Goal: Register for event/course

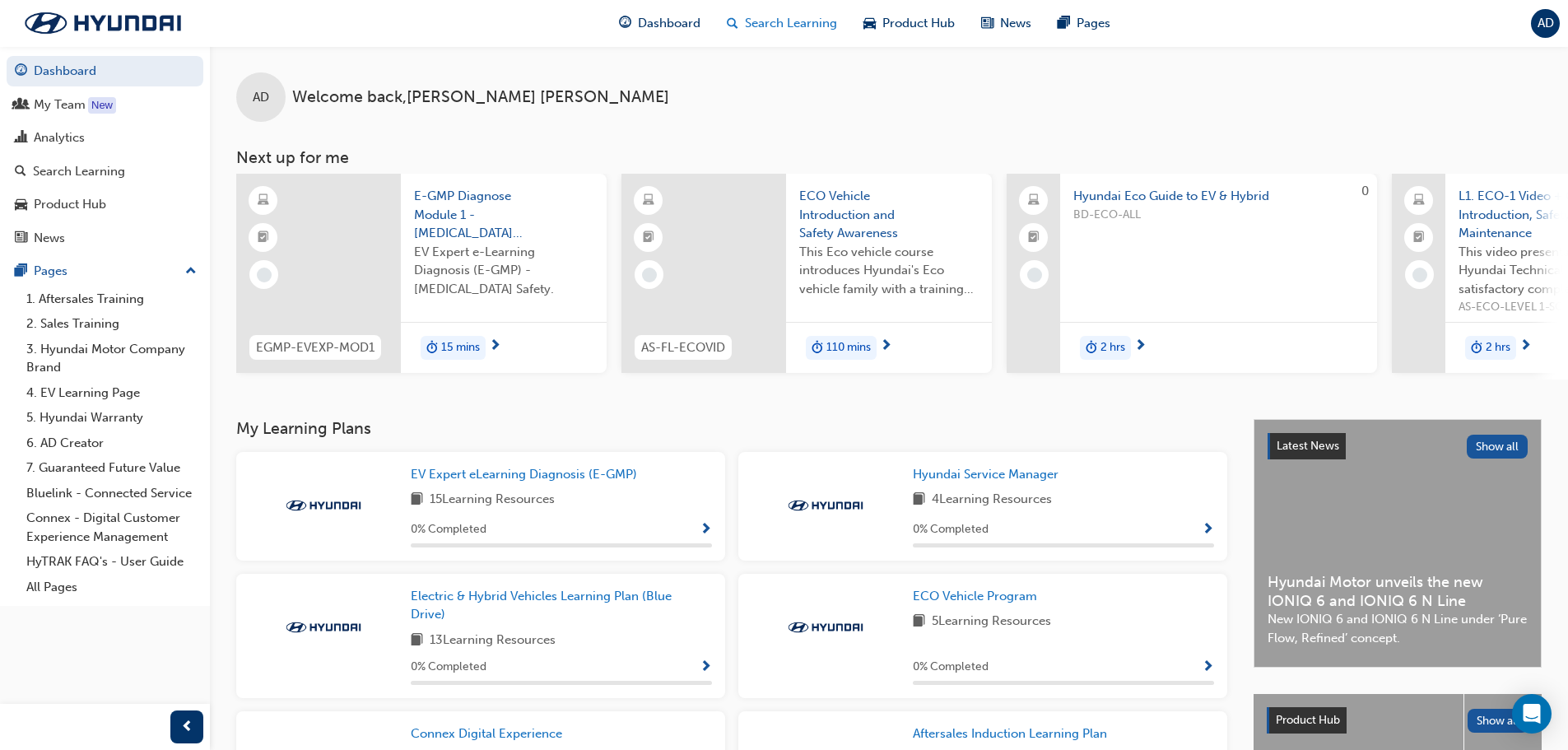
click at [782, 26] on span "Search Learning" at bounding box center [791, 23] width 93 height 19
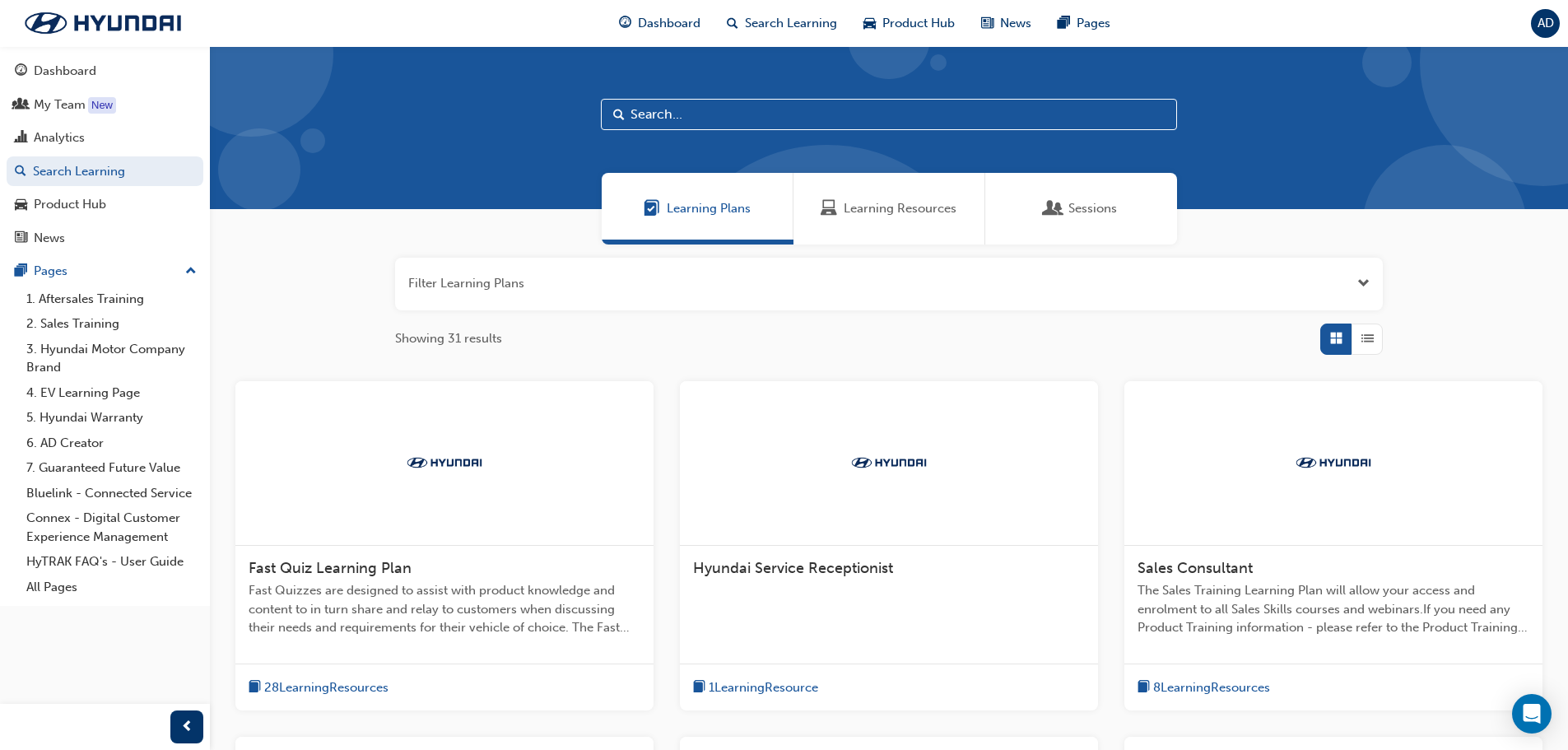
click at [1058, 201] on span "Sessions" at bounding box center [1054, 208] width 17 height 19
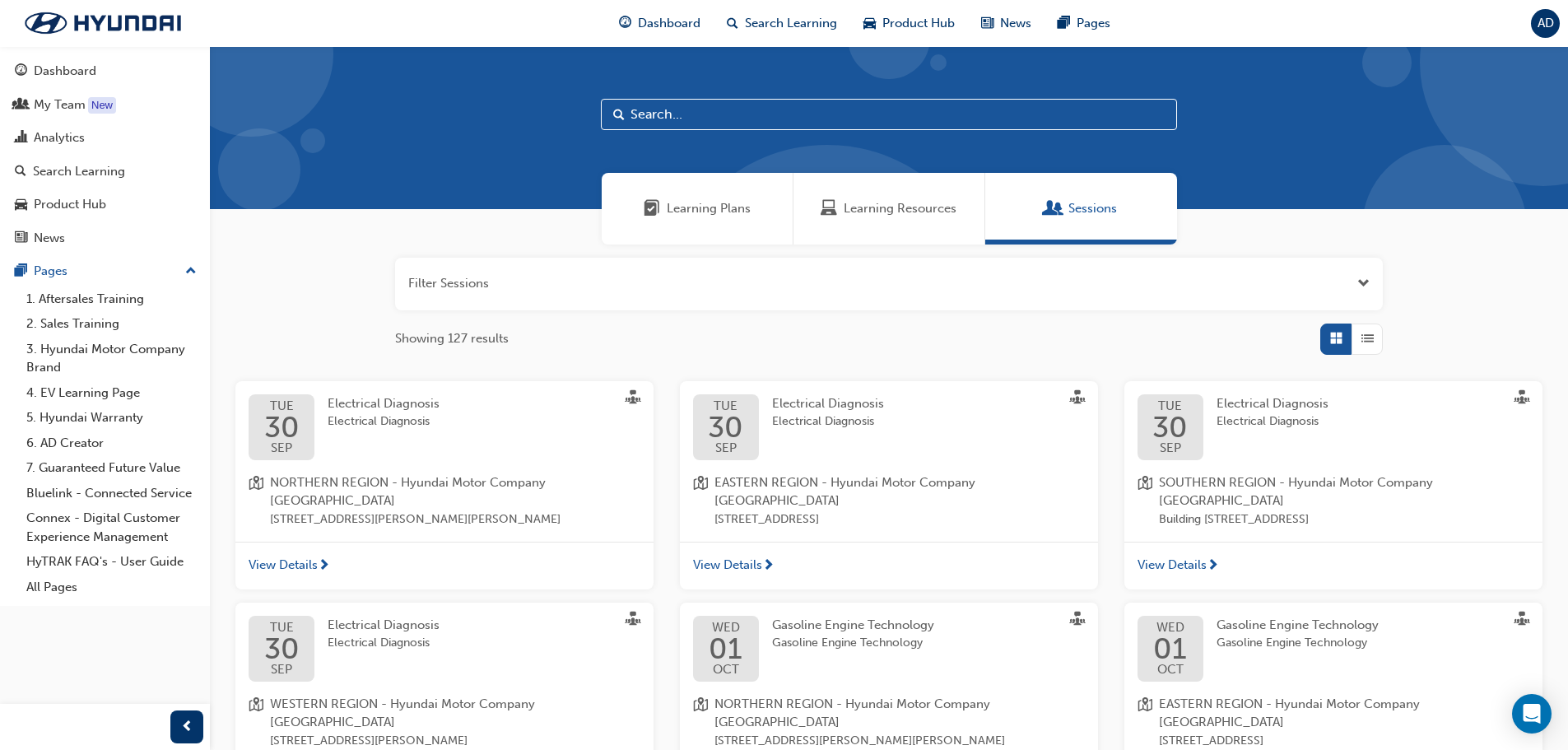
click at [669, 113] on input "text" at bounding box center [889, 115] width 577 height 31
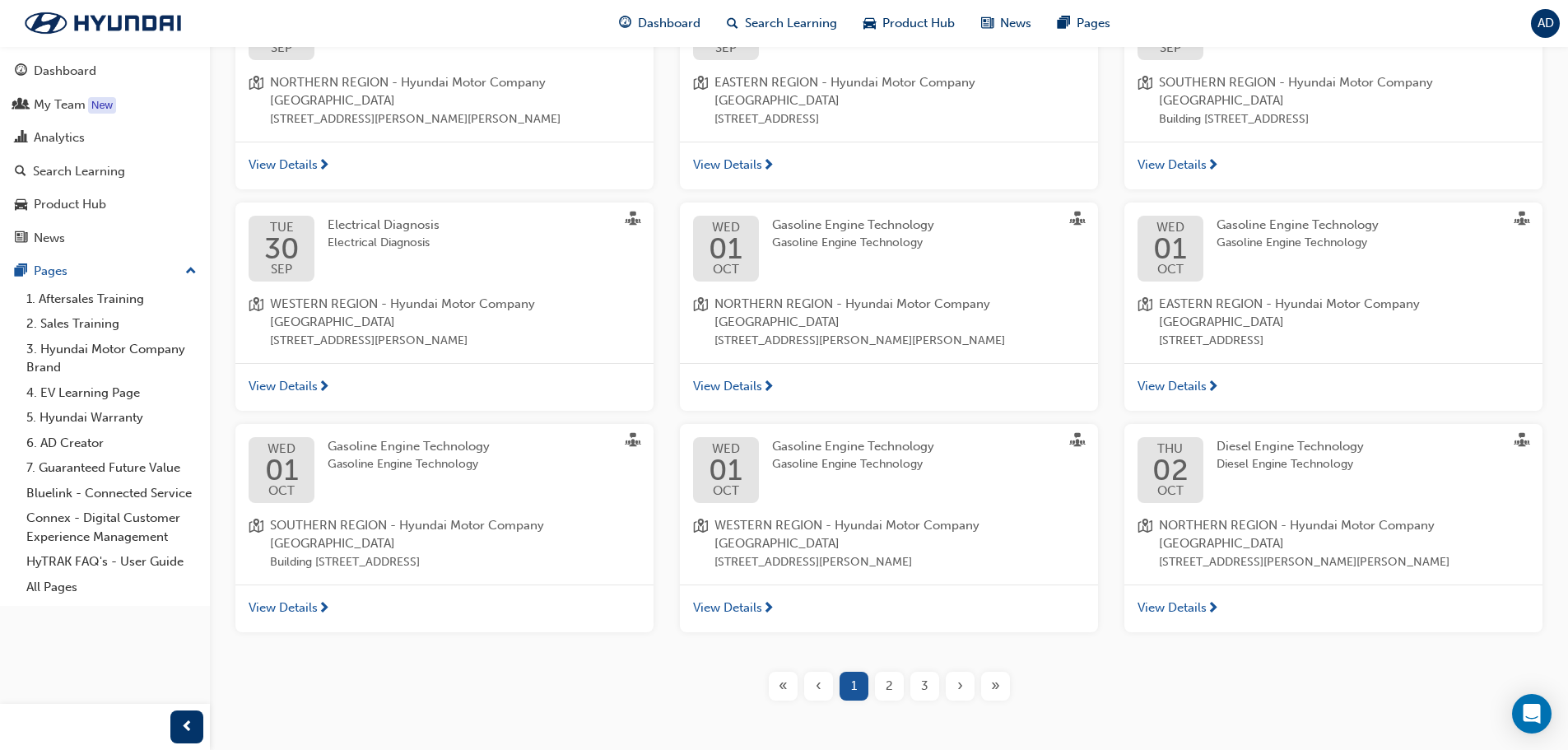
scroll to position [402, 0]
click at [886, 675] on span "2" at bounding box center [890, 684] width 7 height 19
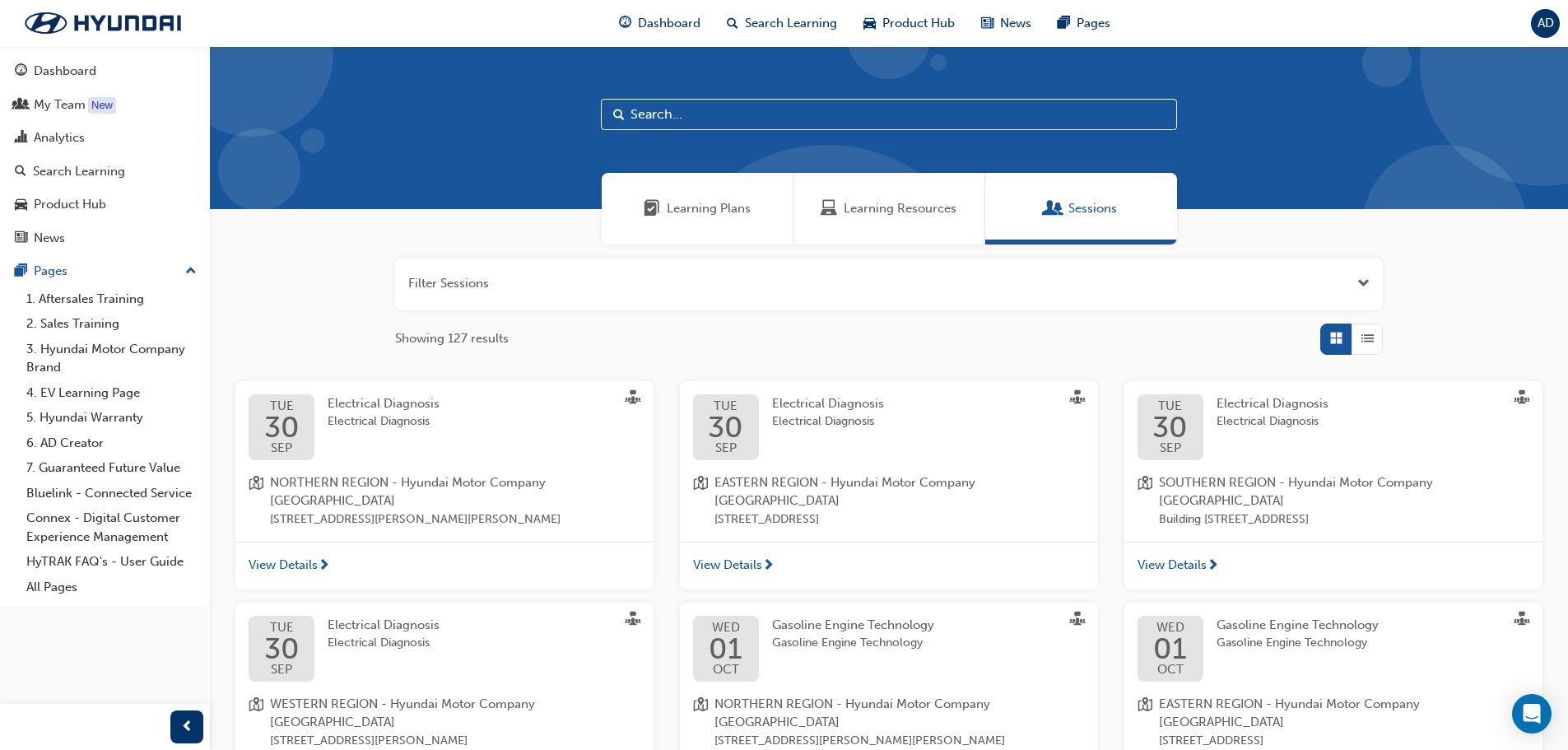
click at [714, 119] on input "text" at bounding box center [889, 115] width 577 height 31
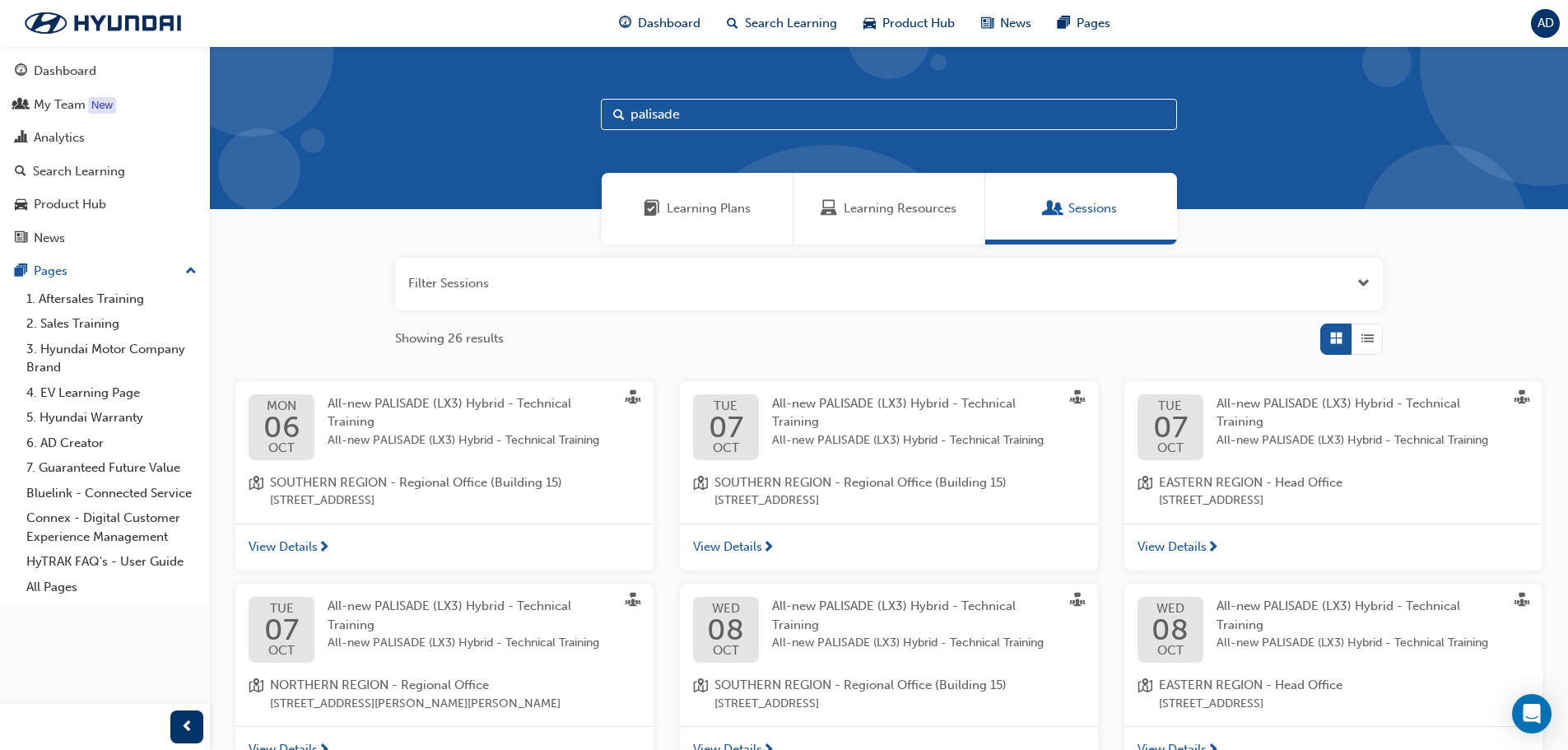
type input "palisade"
click at [395, 429] on div "All-new PALISADE (LX3) Hybrid - Technical Training All-new PALISADE (LX3) Hybri…" at bounding box center [471, 422] width 287 height 56
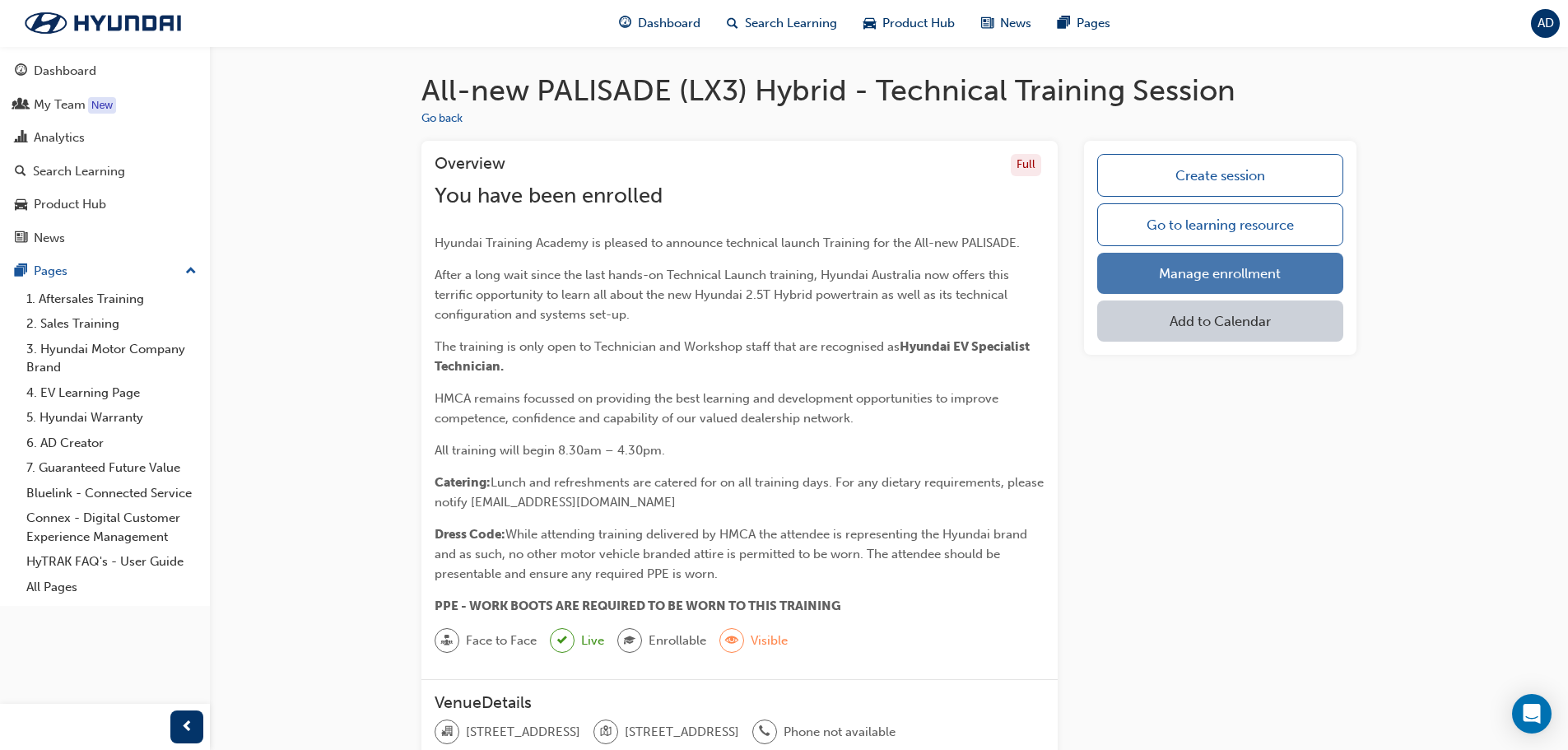
click at [1229, 272] on link "Manage enrollment" at bounding box center [1221, 273] width 246 height 41
